Goal: Contribute content

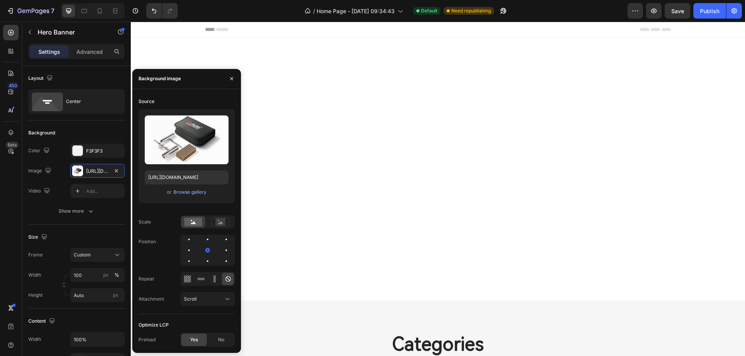
scroll to position [349, 0]
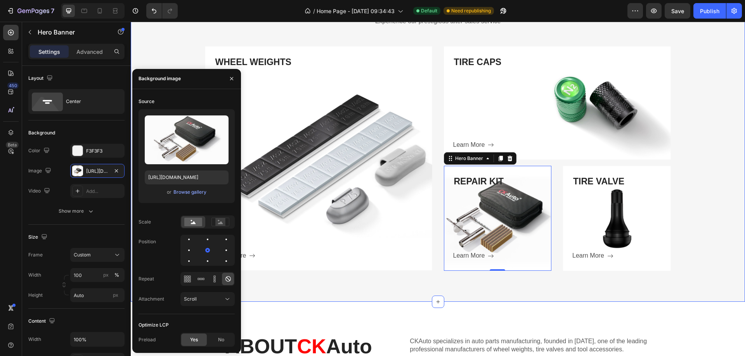
click at [365, 289] on div "Categories Heading Experience our prestigious after-sales service Text block Ro…" at bounding box center [438, 127] width 614 height 350
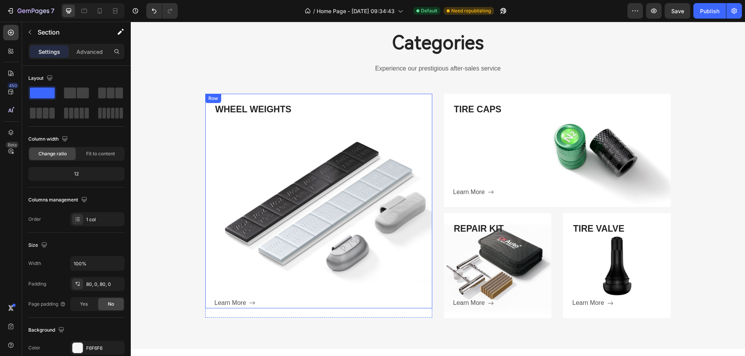
scroll to position [310, 0]
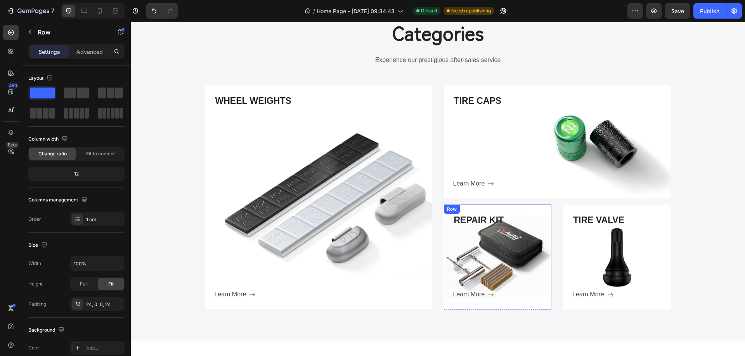
click at [475, 273] on div "REPAIR KIT Heading Learn More Button" at bounding box center [502, 257] width 99 height 86
click at [469, 213] on div "Row" at bounding box center [460, 212] width 28 height 9
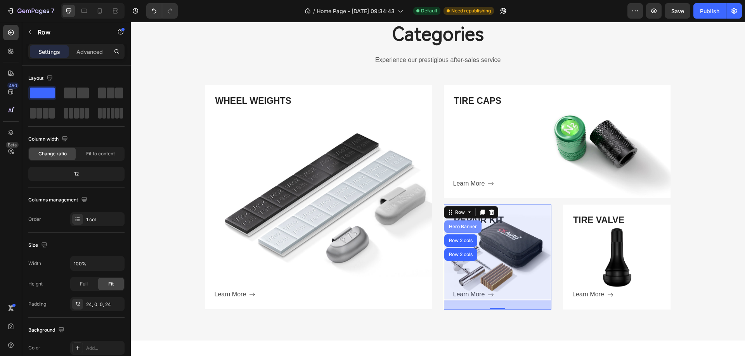
click at [459, 226] on div "Hero Banner" at bounding box center [462, 227] width 31 height 5
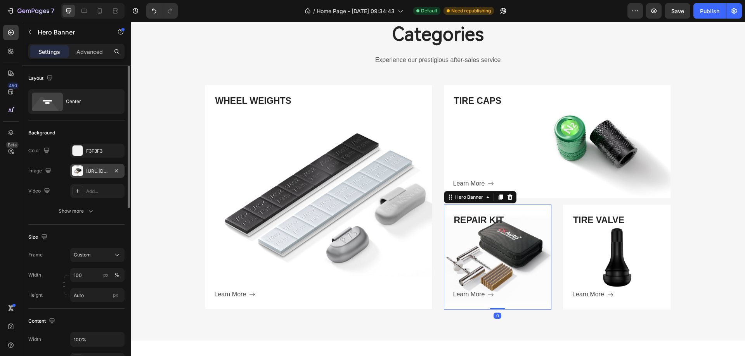
click at [105, 170] on div "[URL][DOMAIN_NAME]" at bounding box center [97, 171] width 22 height 7
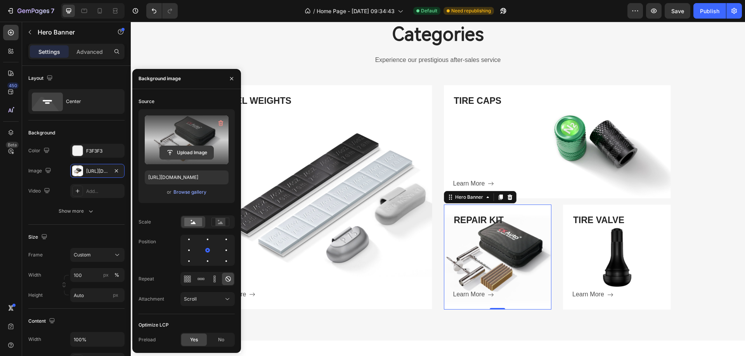
click at [187, 154] on input "file" at bounding box center [187, 152] width 54 height 13
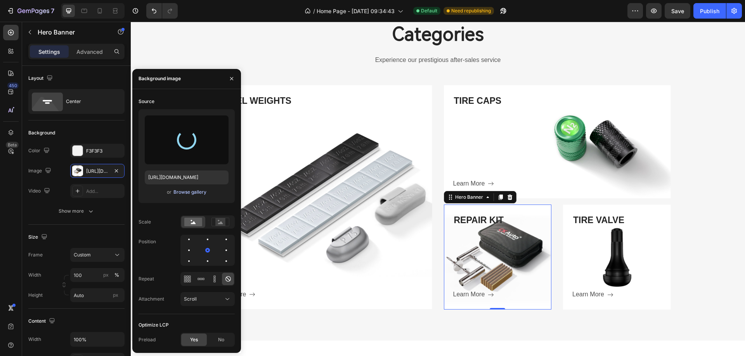
click at [184, 191] on div "Browse gallery" at bounding box center [189, 192] width 33 height 7
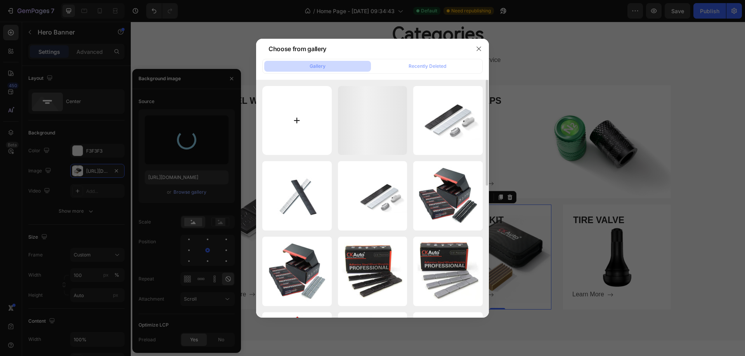
click at [303, 125] on input "file" at bounding box center [296, 120] width 69 height 69
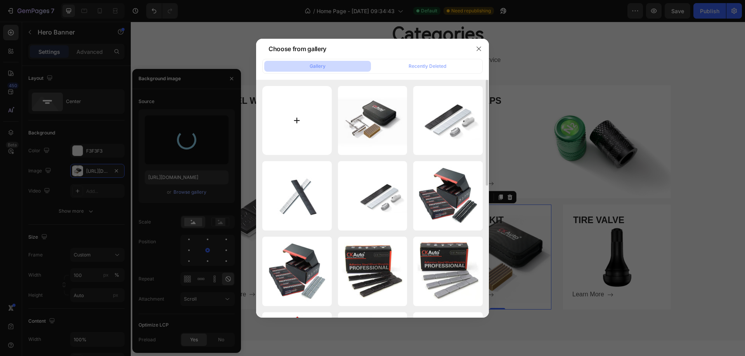
type input "C:\fakepath\fhd.jpg"
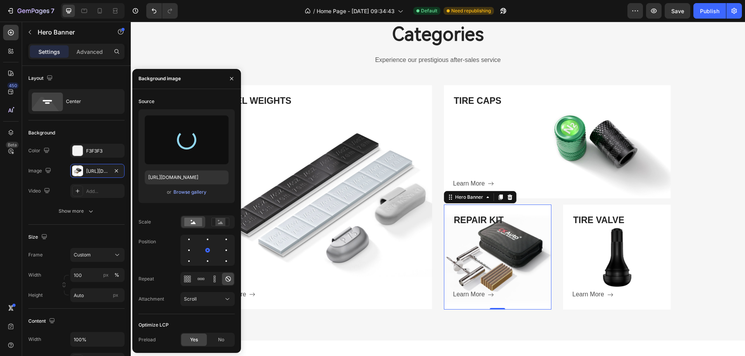
type input "[URL][DOMAIN_NAME]"
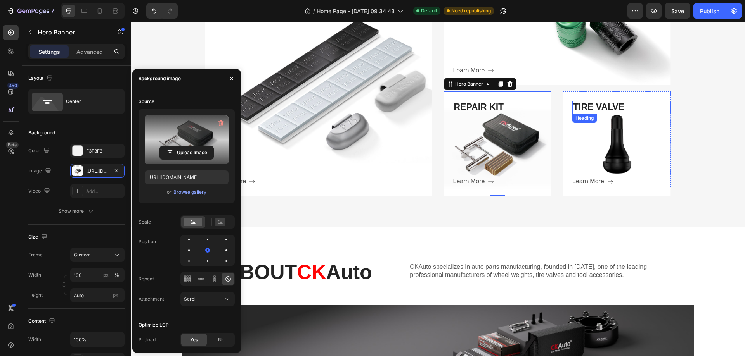
scroll to position [427, 0]
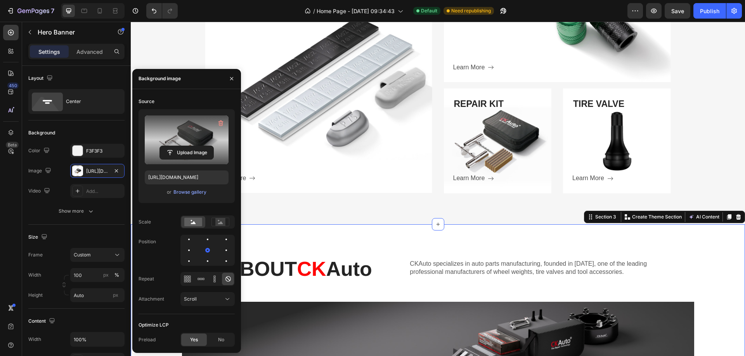
click at [378, 232] on div "ABOUT CK Auto Heading CKAuto specializes in auto parts manufacturing, founded i…" at bounding box center [438, 330] width 614 height 211
